Goal: Transaction & Acquisition: Purchase product/service

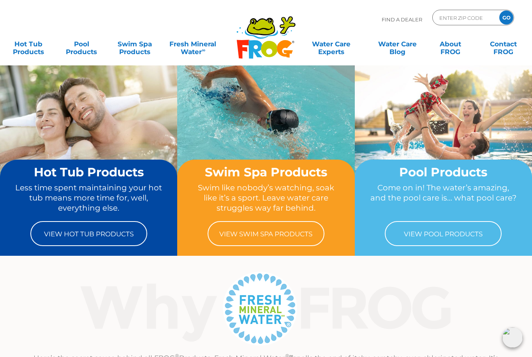
click at [99, 238] on link "View Hot Tub Products" at bounding box center [88, 233] width 117 height 25
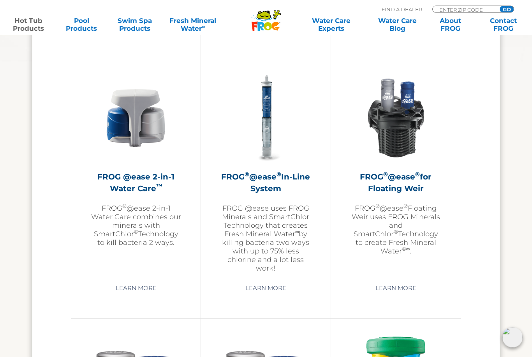
scroll to position [1110, 0]
click at [387, 189] on h2 "FROG ® @ease ® for Floating [PERSON_NAME]" at bounding box center [396, 182] width 91 height 23
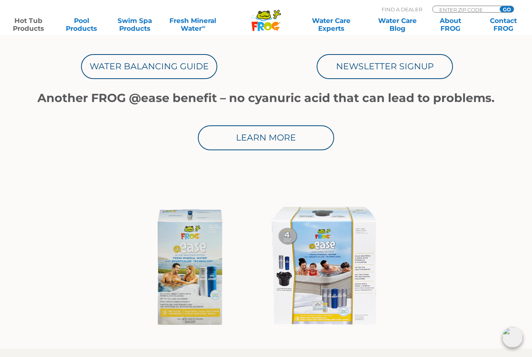
scroll to position [465, 0]
click at [335, 256] on img at bounding box center [266, 267] width 255 height 137
click at [181, 283] on img at bounding box center [266, 267] width 255 height 137
click at [181, 304] on img at bounding box center [266, 267] width 255 height 137
click at [199, 269] on img at bounding box center [266, 267] width 255 height 137
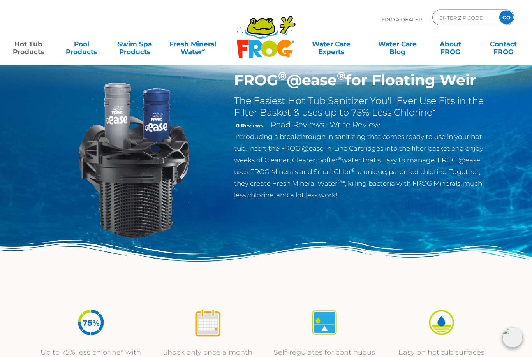
scroll to position [0, 0]
